Goal: Contribute content: Add original content to the website for others to see

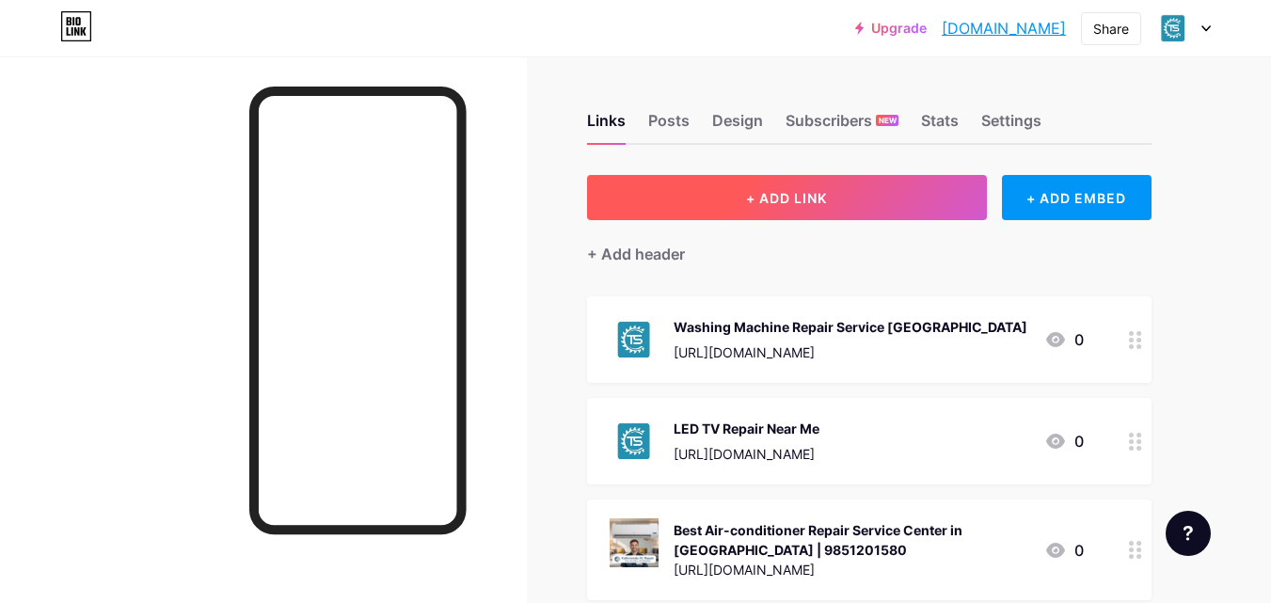
click at [766, 190] on span "+ ADD LINK" at bounding box center [786, 198] width 81 height 16
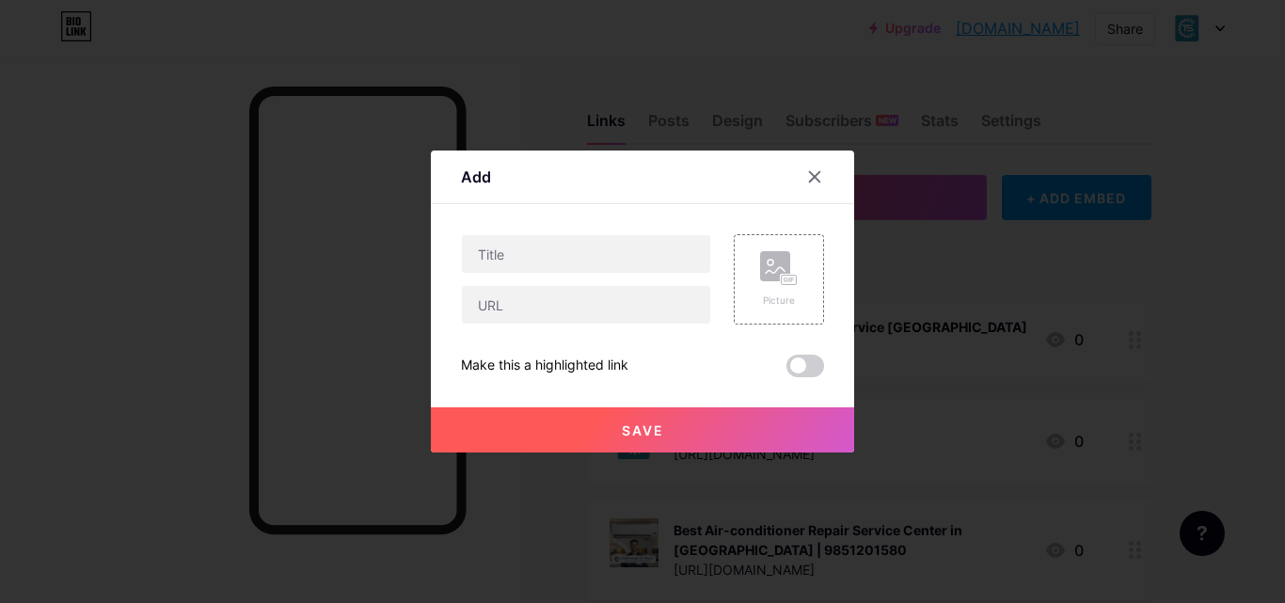
click at [503, 233] on div "Content YouTube Play YouTube video without leaving your page. ADD Vimeo Play Vi…" at bounding box center [642, 290] width 363 height 173
click at [507, 248] on input "text" at bounding box center [586, 254] width 248 height 38
paste input "Best Smart Watch Repair Service in [GEOGRAPHIC_DATA] – Fast, Reliable & Afforda…"
type input "Best Smart Watch Repair Service in [GEOGRAPHIC_DATA] – Fast, Reliable & Afforda…"
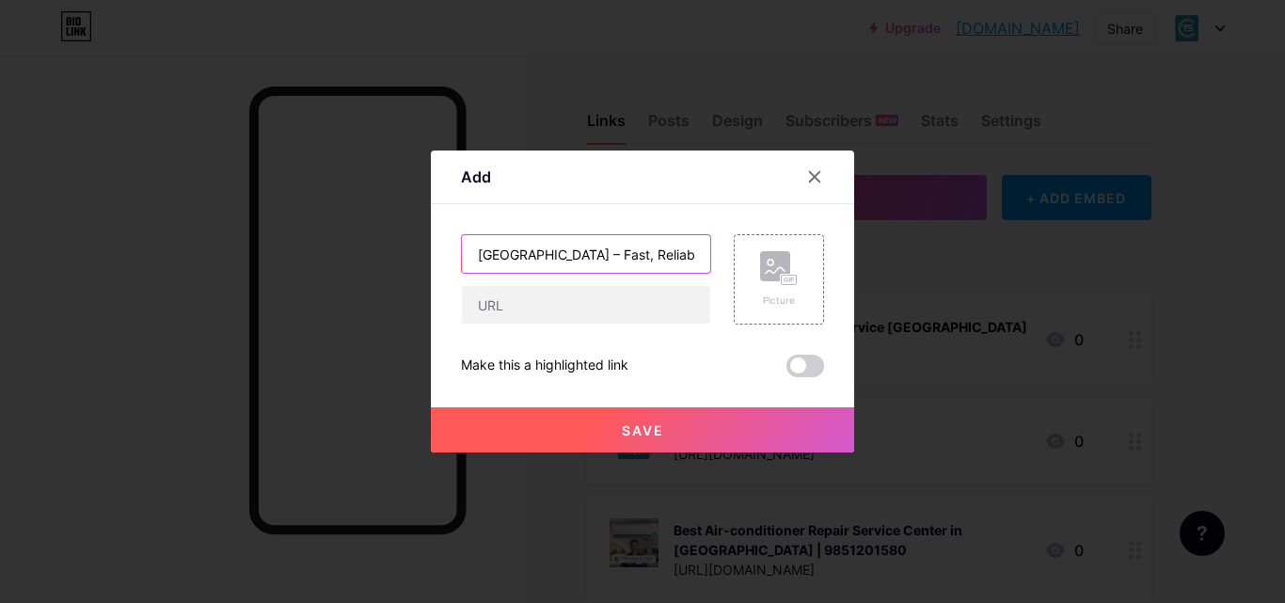
scroll to position [0, 0]
paste input "[URL][DOMAIN_NAME]"
click at [510, 302] on input "text" at bounding box center [586, 305] width 248 height 38
type input "[URL][DOMAIN_NAME]"
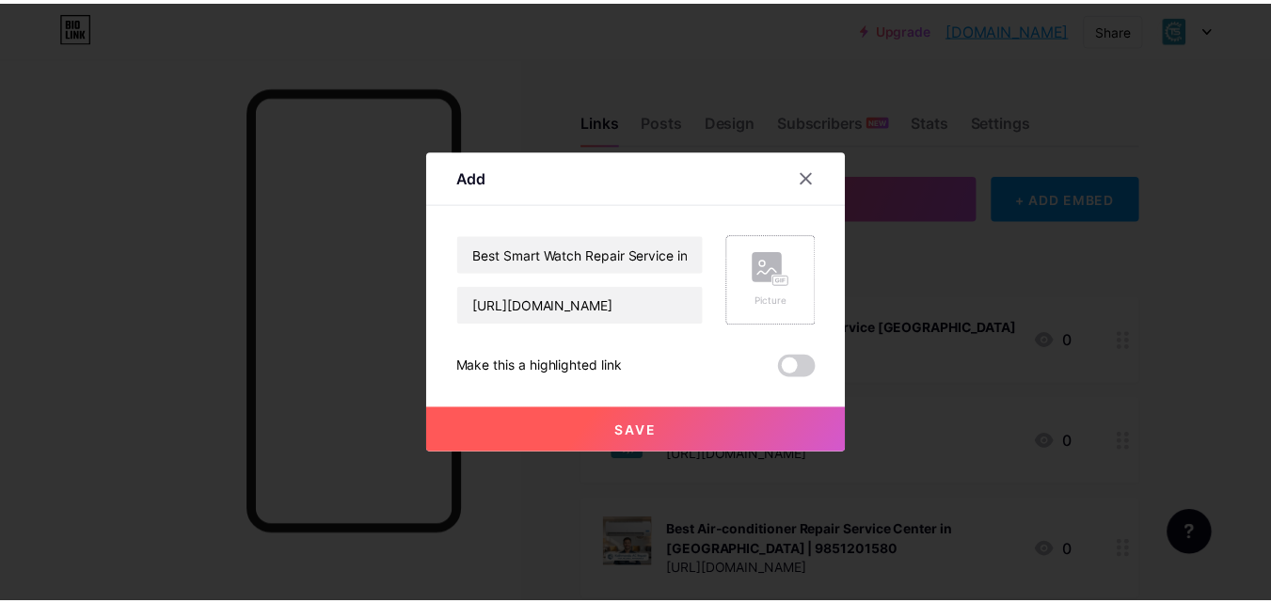
scroll to position [0, 0]
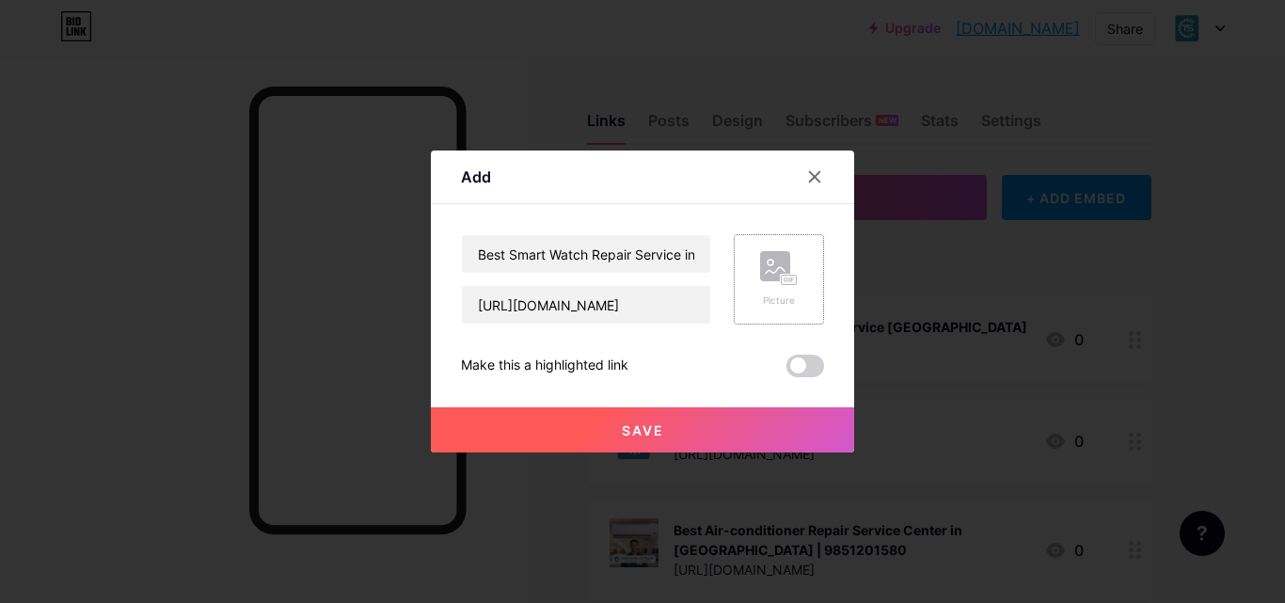
click at [793, 280] on div "Picture" at bounding box center [779, 279] width 90 height 90
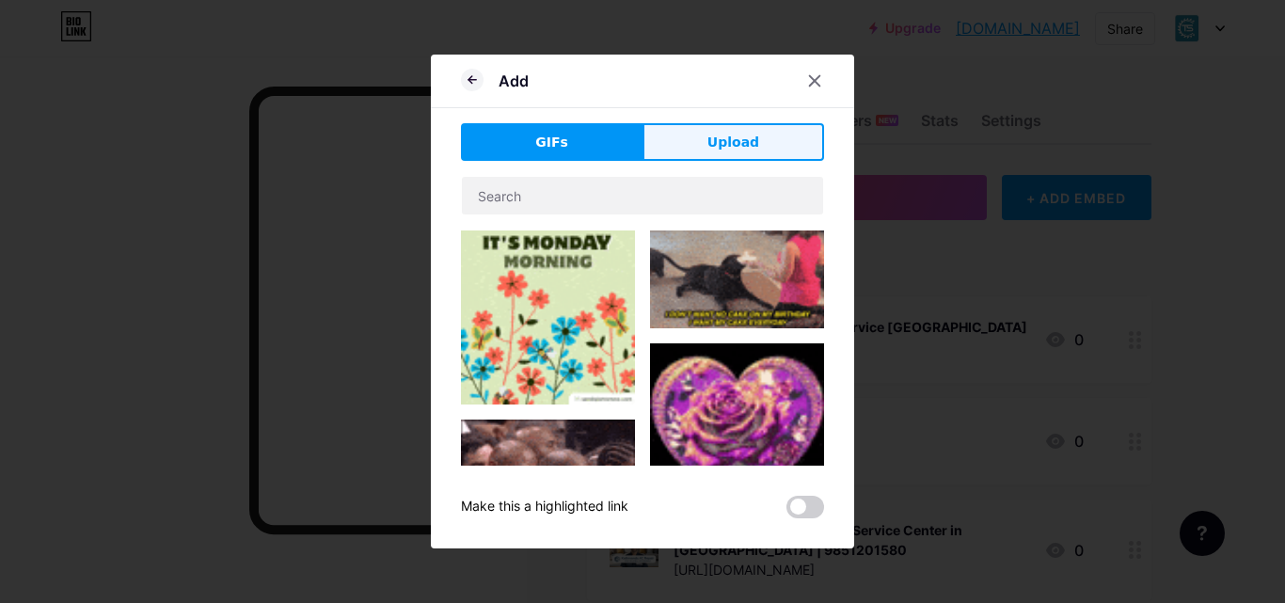
click at [717, 126] on button "Upload" at bounding box center [733, 142] width 182 height 38
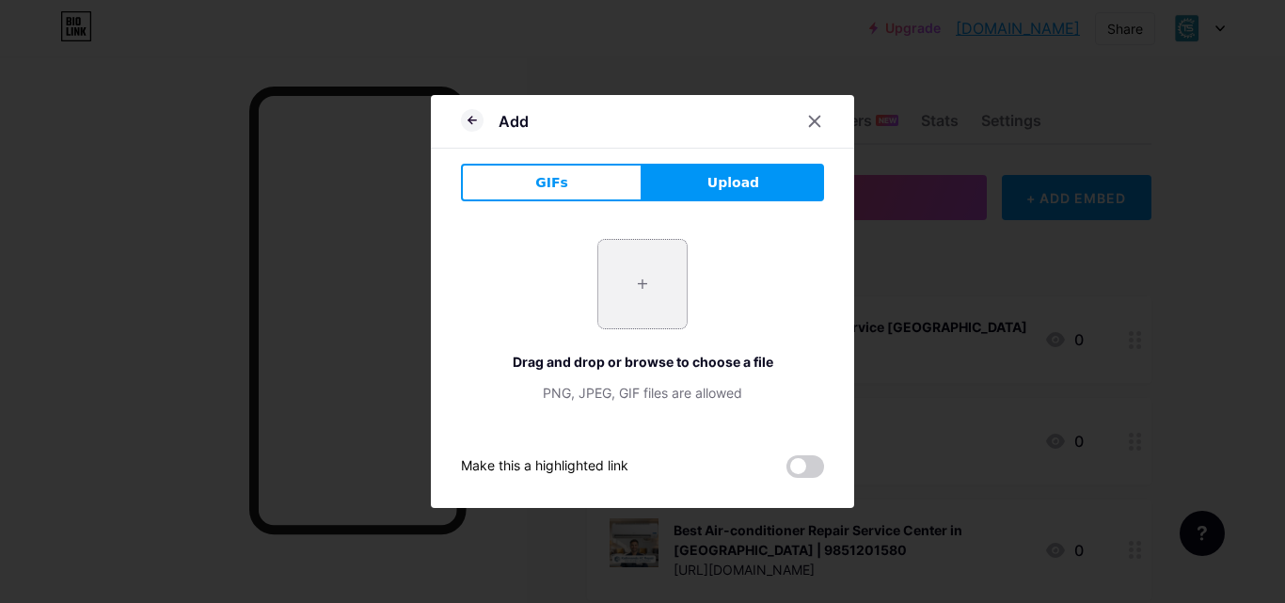
click at [621, 307] on input "file" at bounding box center [642, 284] width 88 height 88
type input "C:\fakepath\smart watch repair near me.jpeg"
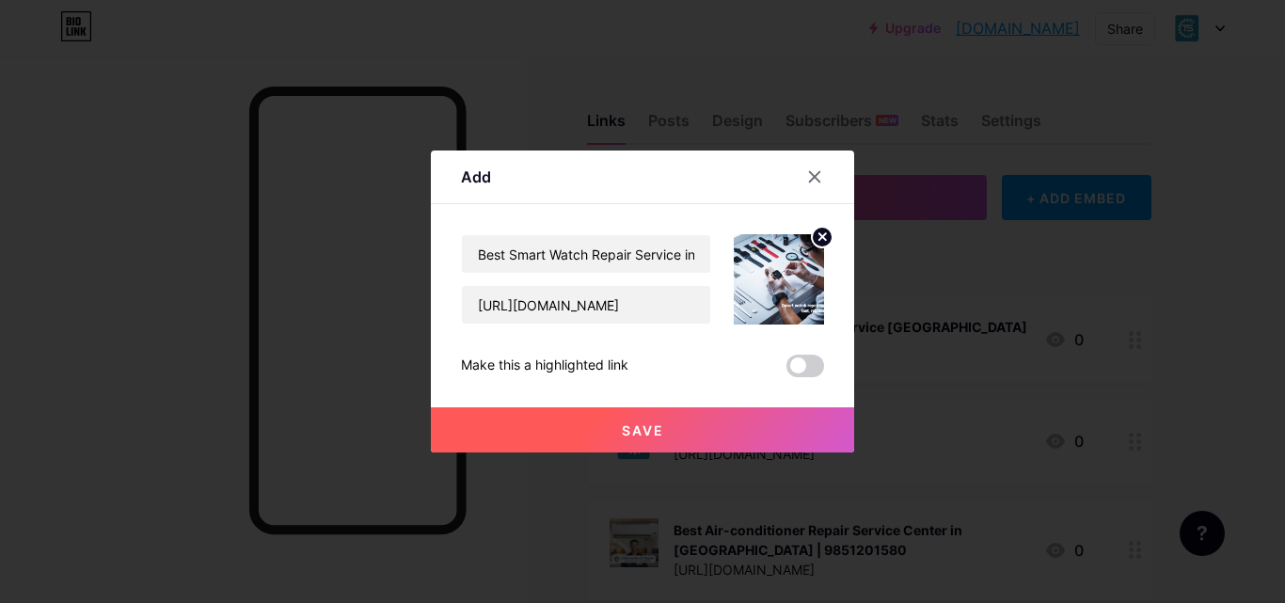
click at [720, 423] on button "Save" at bounding box center [642, 429] width 423 height 45
